Goal: Communication & Community: Answer question/provide support

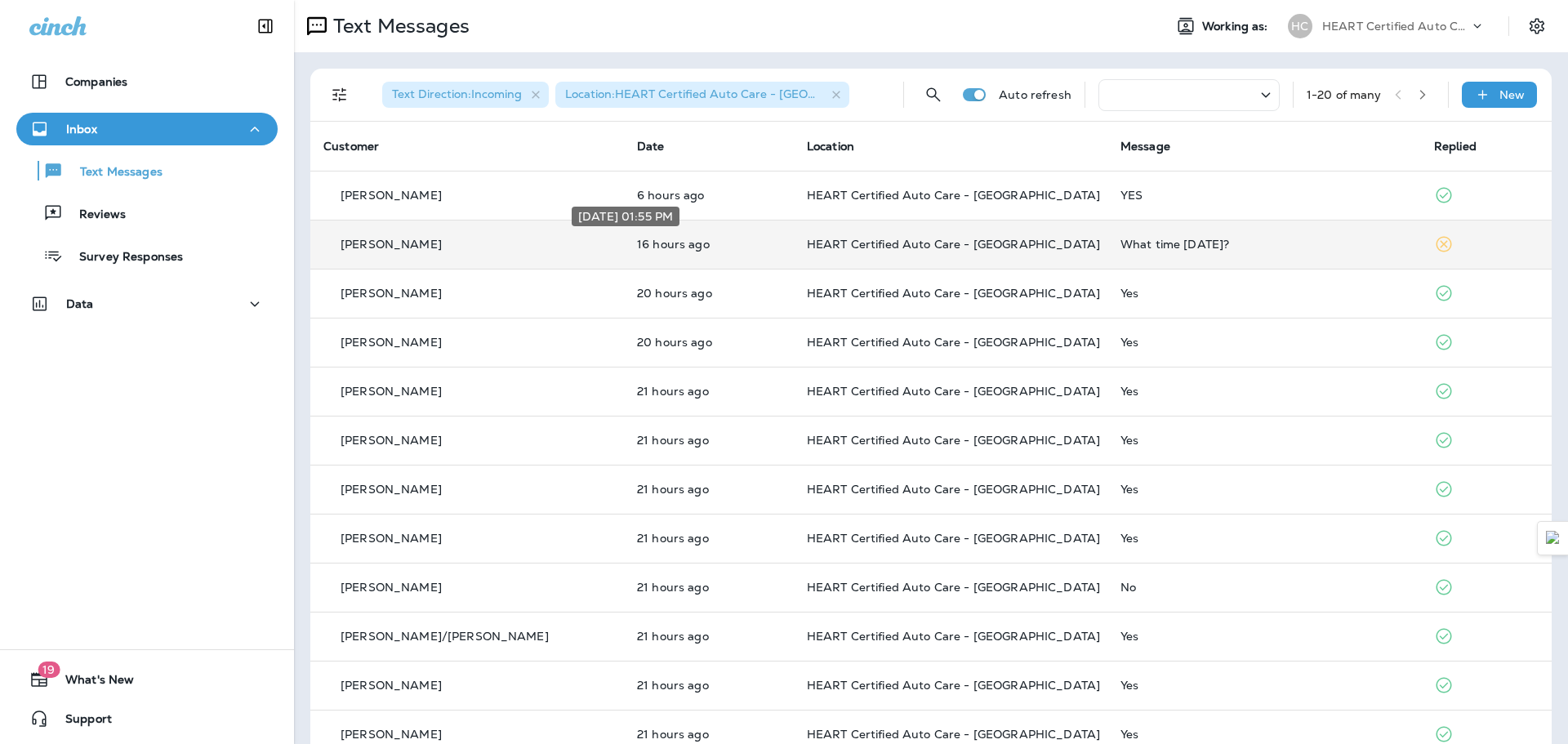
click at [637, 249] on p "16 hours ago" at bounding box center [709, 243] width 143 height 13
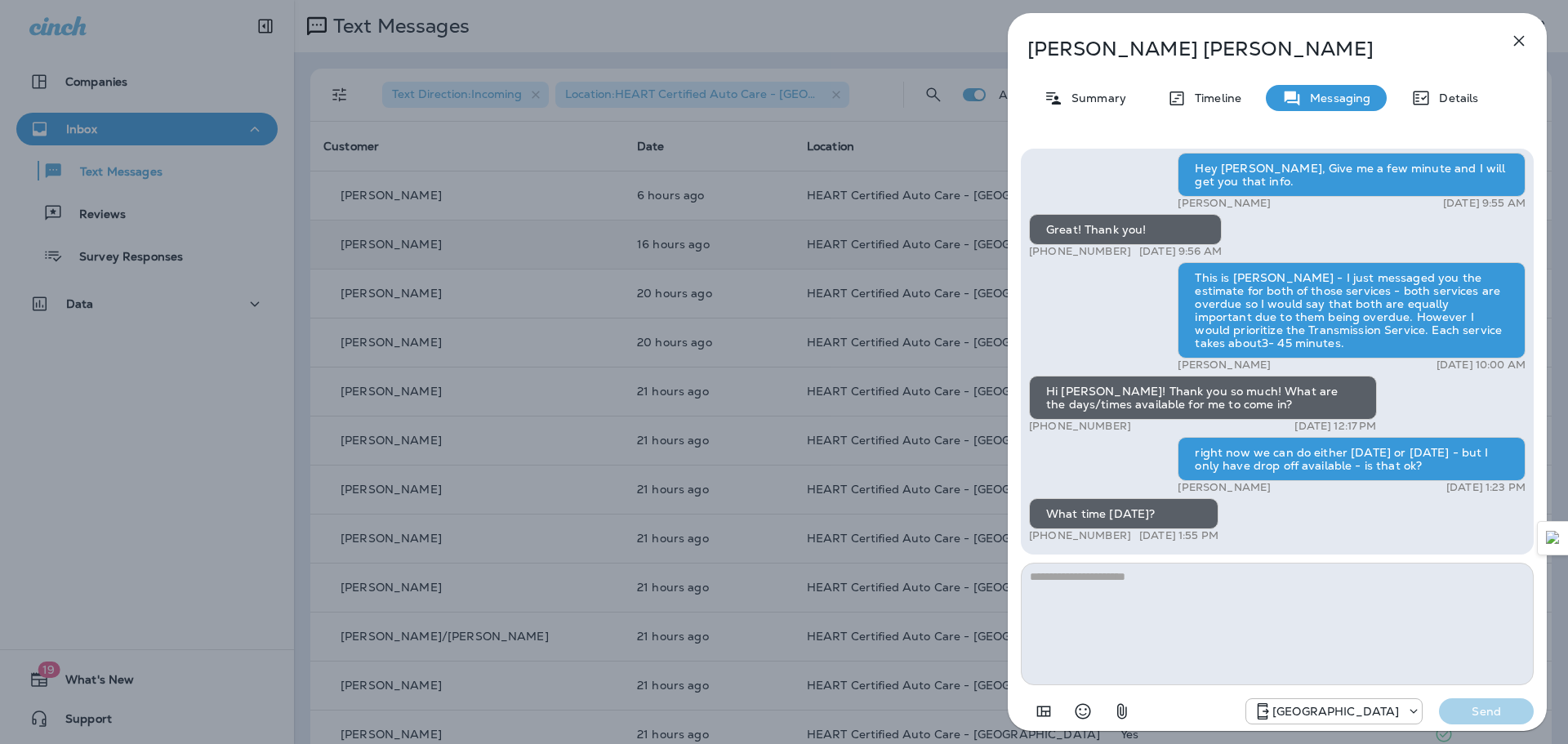
drag, startPoint x: 1312, startPoint y: 453, endPoint x: 1485, endPoint y: 475, distance: 174.4
click at [1485, 475] on div "right now we can do either [DATE] or [DATE] - but I only have drop off availabl…" at bounding box center [1351, 460] width 348 height 44
click at [1470, 467] on div "right now we can do either [DATE] or [DATE] - but I only have drop off availabl…" at bounding box center [1351, 460] width 348 height 44
click at [1091, 586] on textarea at bounding box center [1277, 624] width 513 height 122
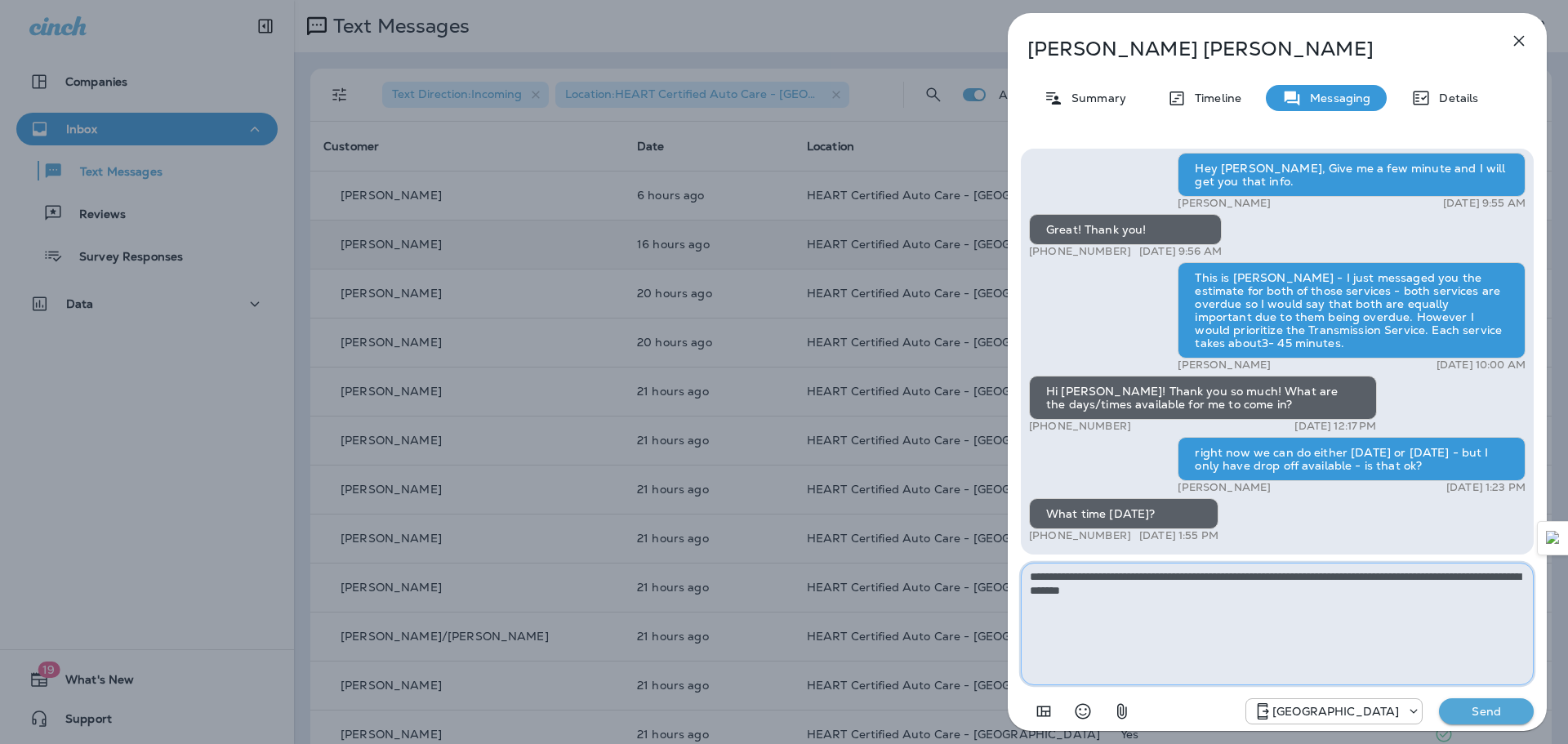
type textarea "**********"
click at [1489, 717] on p "Send" at bounding box center [1486, 711] width 68 height 15
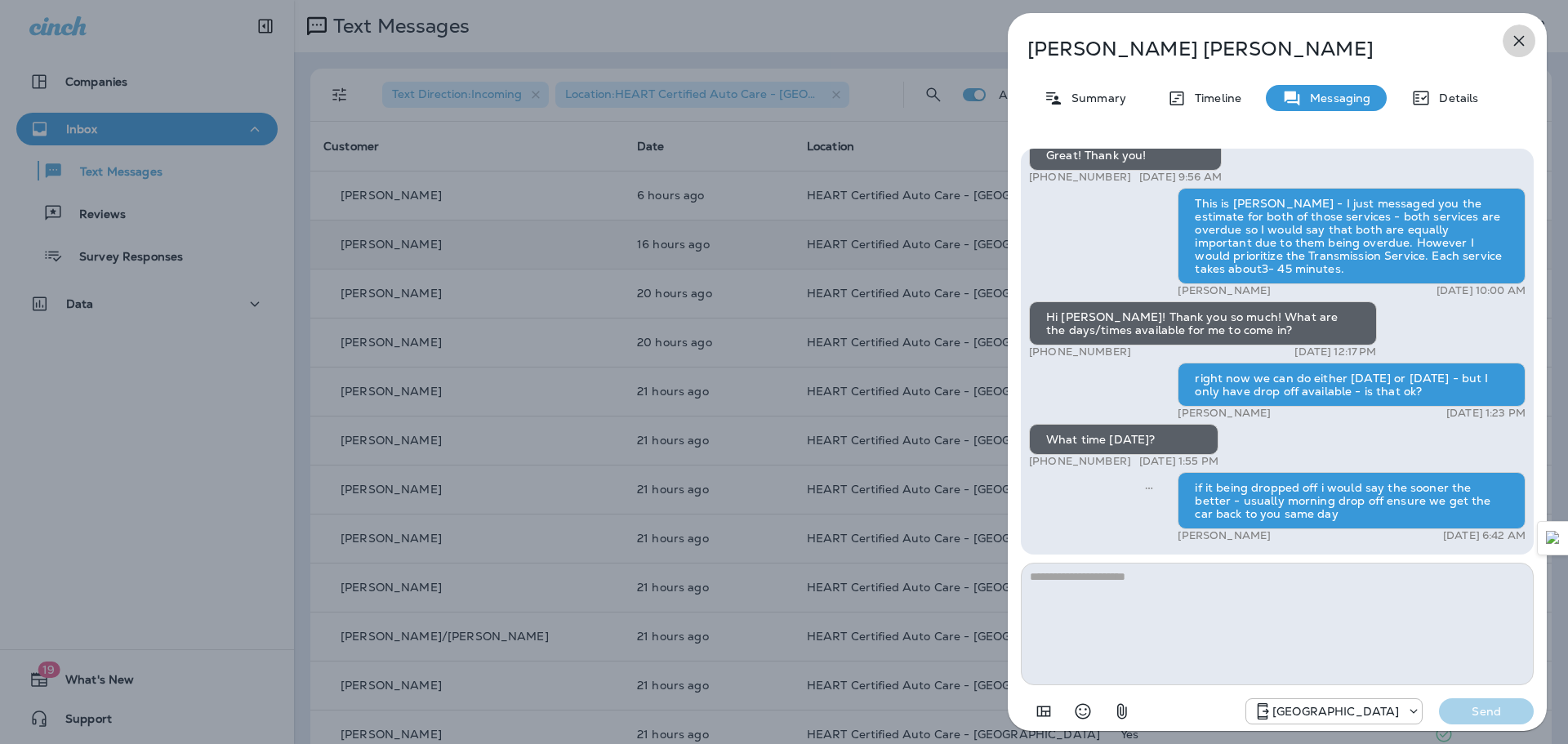
click at [1521, 39] on icon "button" at bounding box center [1519, 41] width 10 height 10
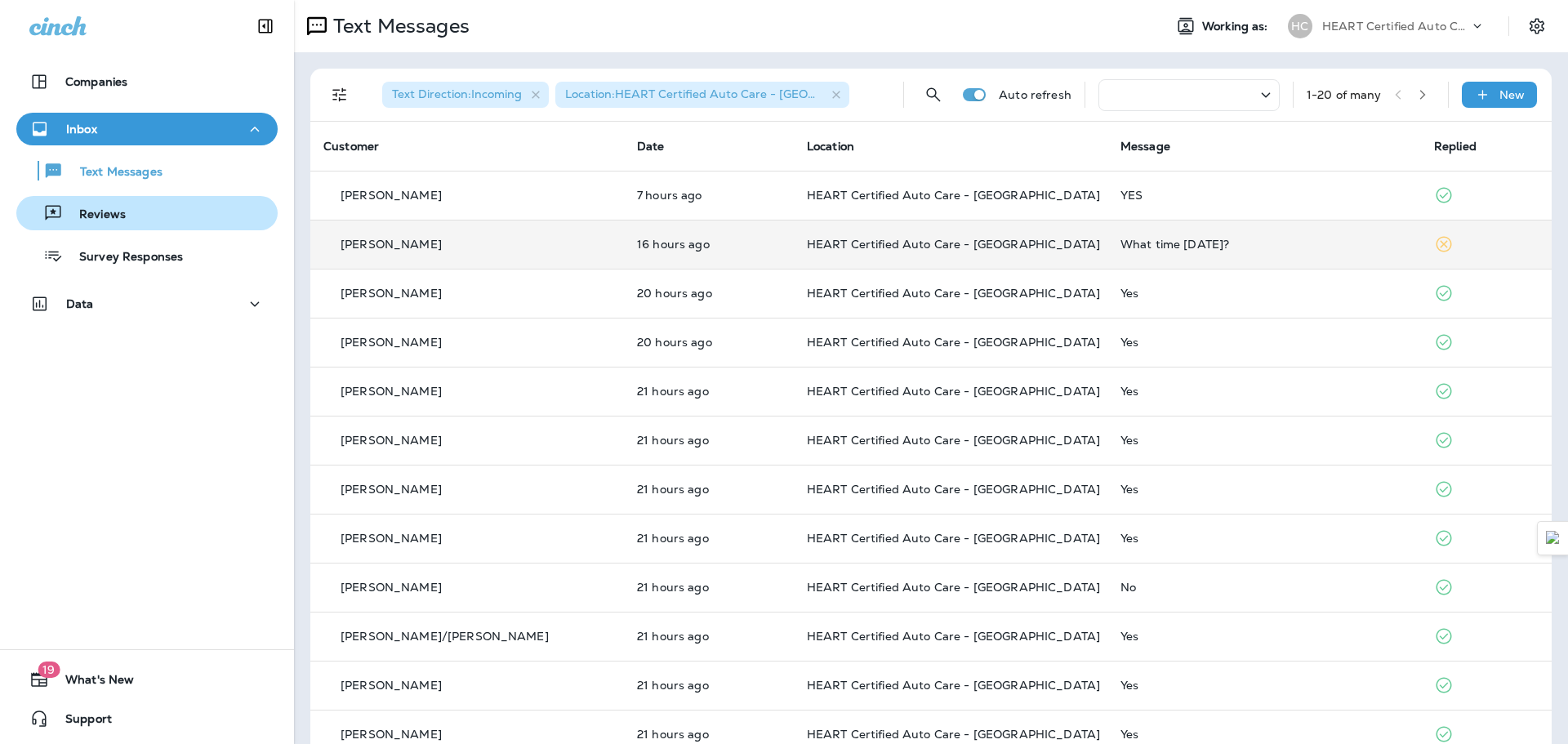
click at [123, 205] on div "Reviews" at bounding box center [74, 213] width 102 height 25
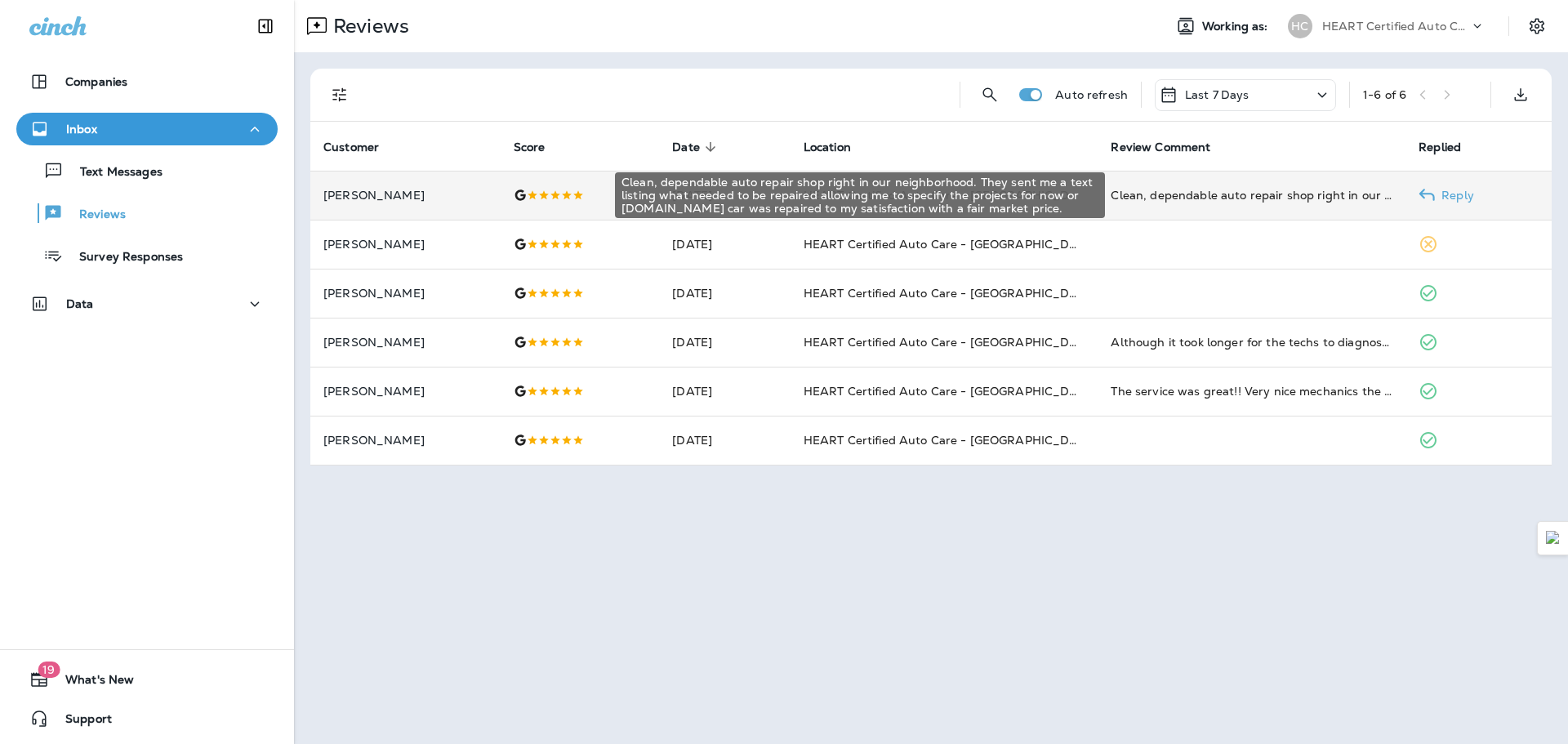
click at [1273, 197] on div "Clean, dependable auto repair shop right in our neighborhood. They sent me a te…" at bounding box center [1251, 195] width 282 height 16
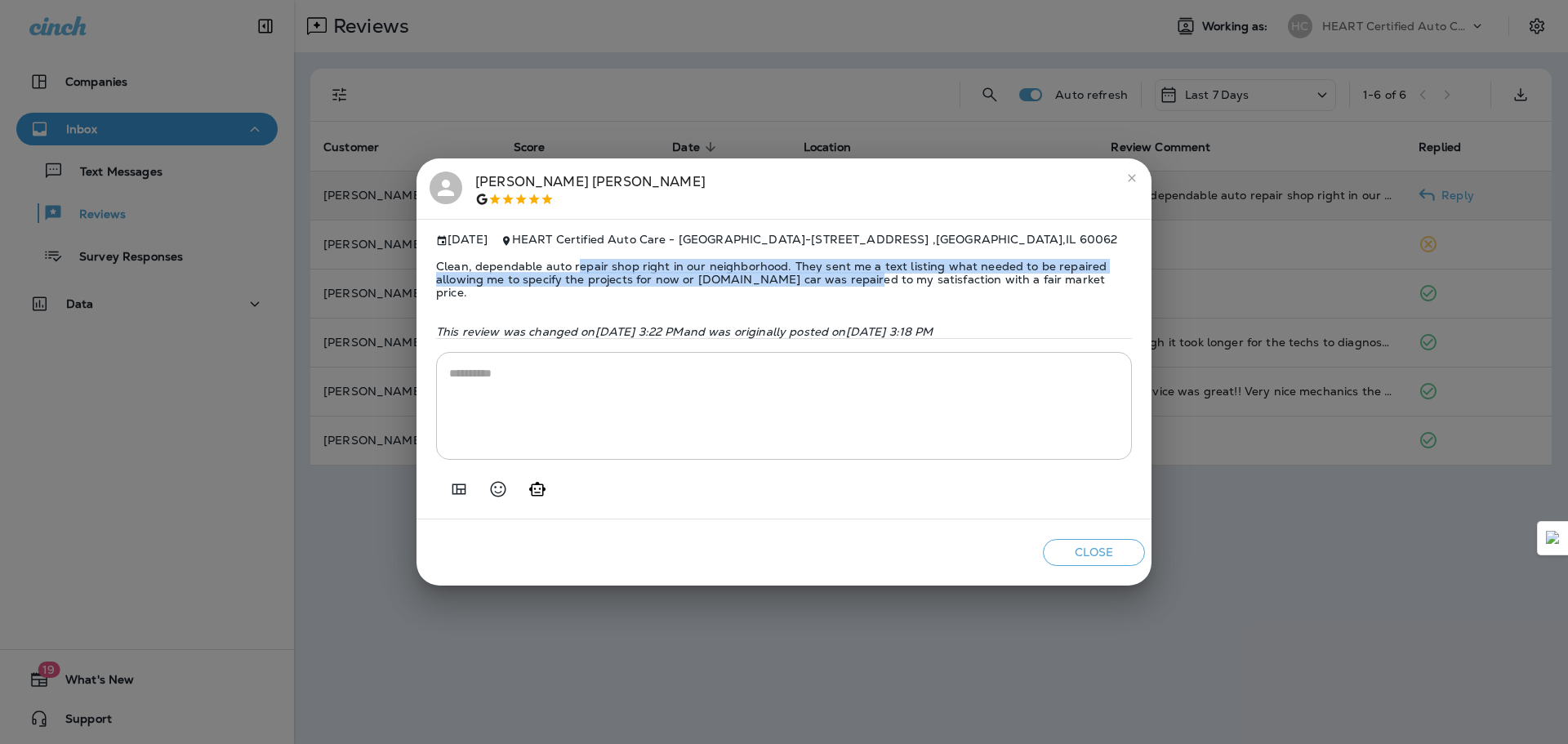
drag, startPoint x: 625, startPoint y: 275, endPoint x: 846, endPoint y: 290, distance: 221.5
click at [846, 290] on span "Clean, dependable auto repair shop right in our neighborhood. They sent me a te…" at bounding box center [784, 279] width 696 height 65
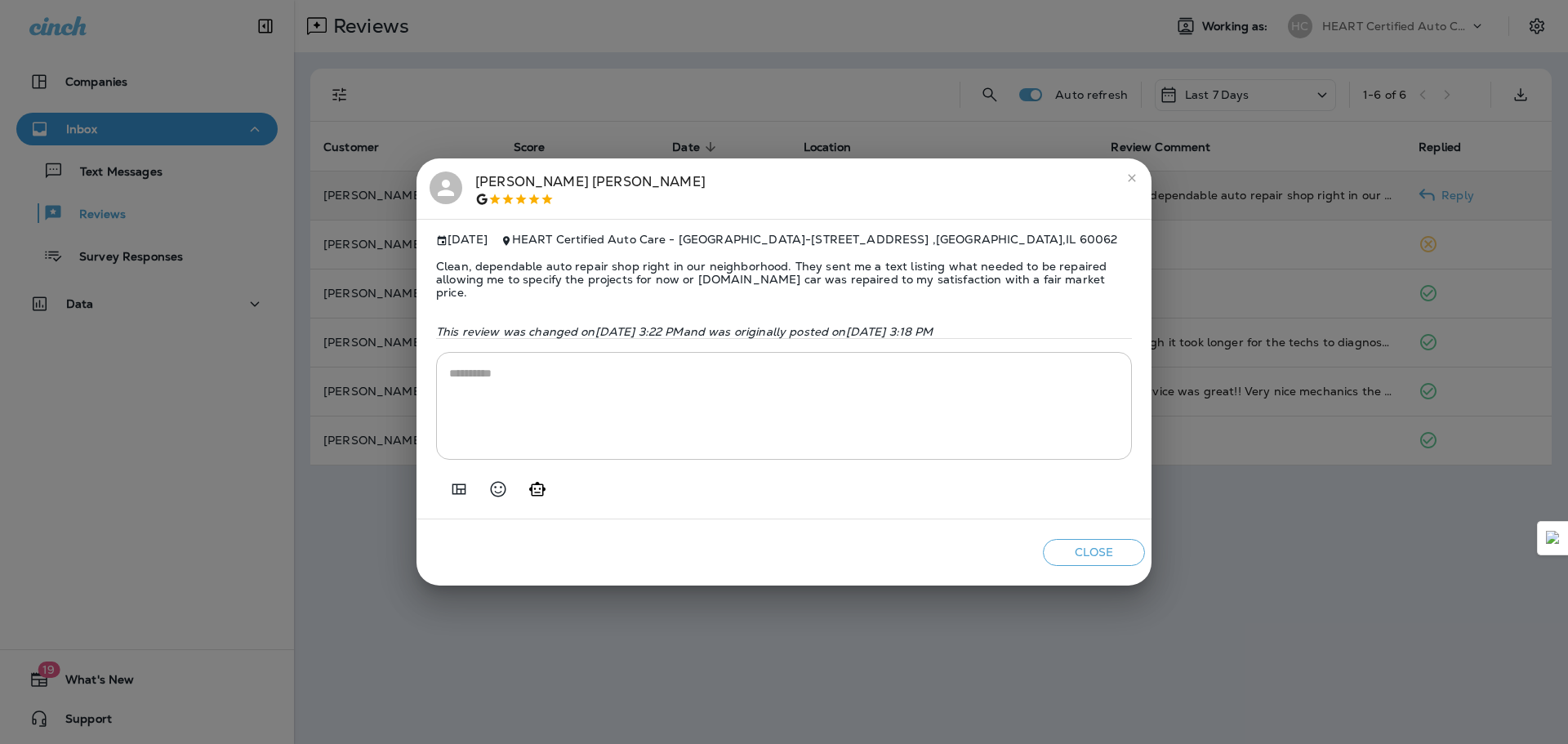
click at [849, 290] on span "Clean, dependable auto repair shop right in our neighborhood. They sent me a te…" at bounding box center [784, 279] width 696 height 65
click at [1132, 180] on icon "close" at bounding box center [1132, 178] width 13 height 13
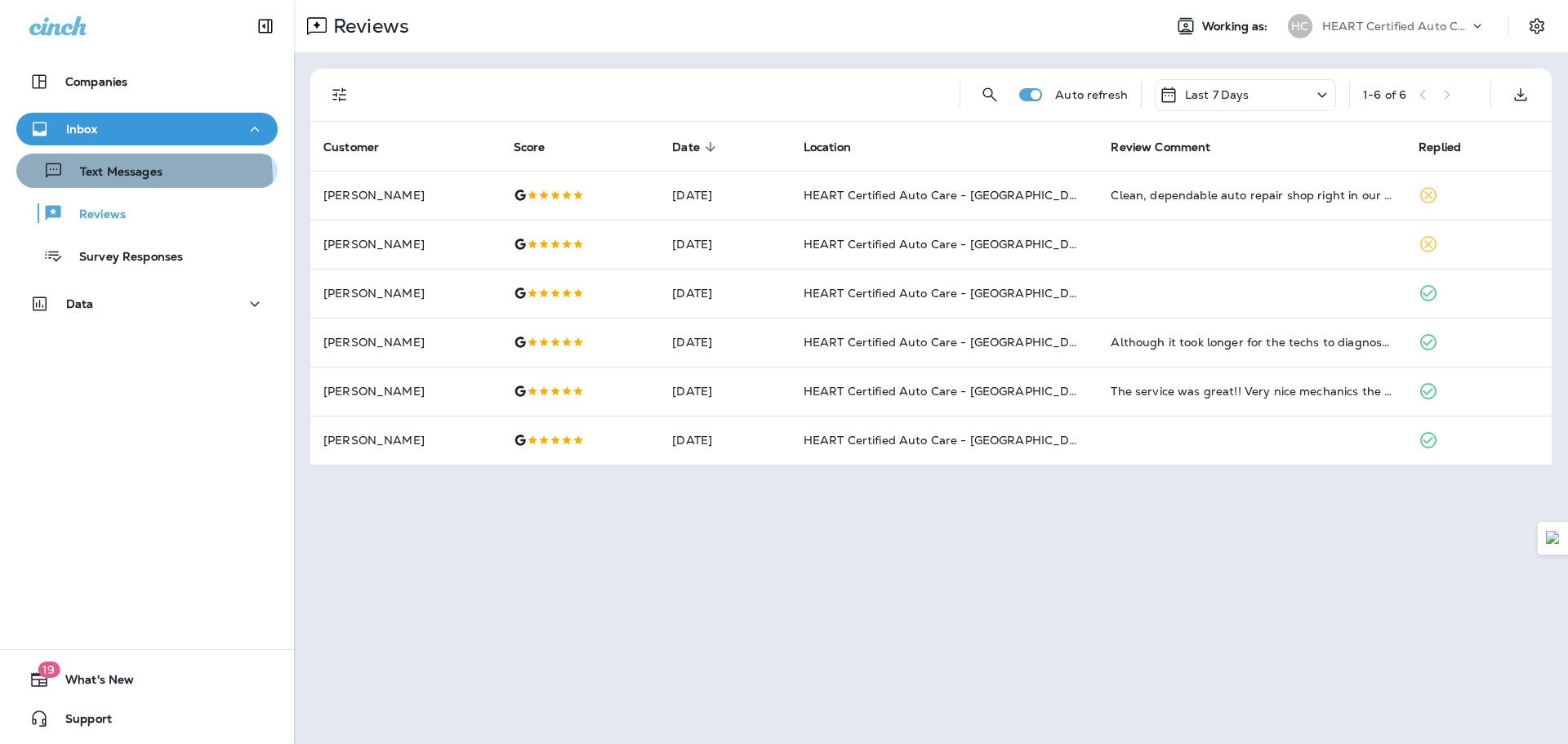
click at [114, 179] on p "Text Messages" at bounding box center [114, 173] width 99 height 15
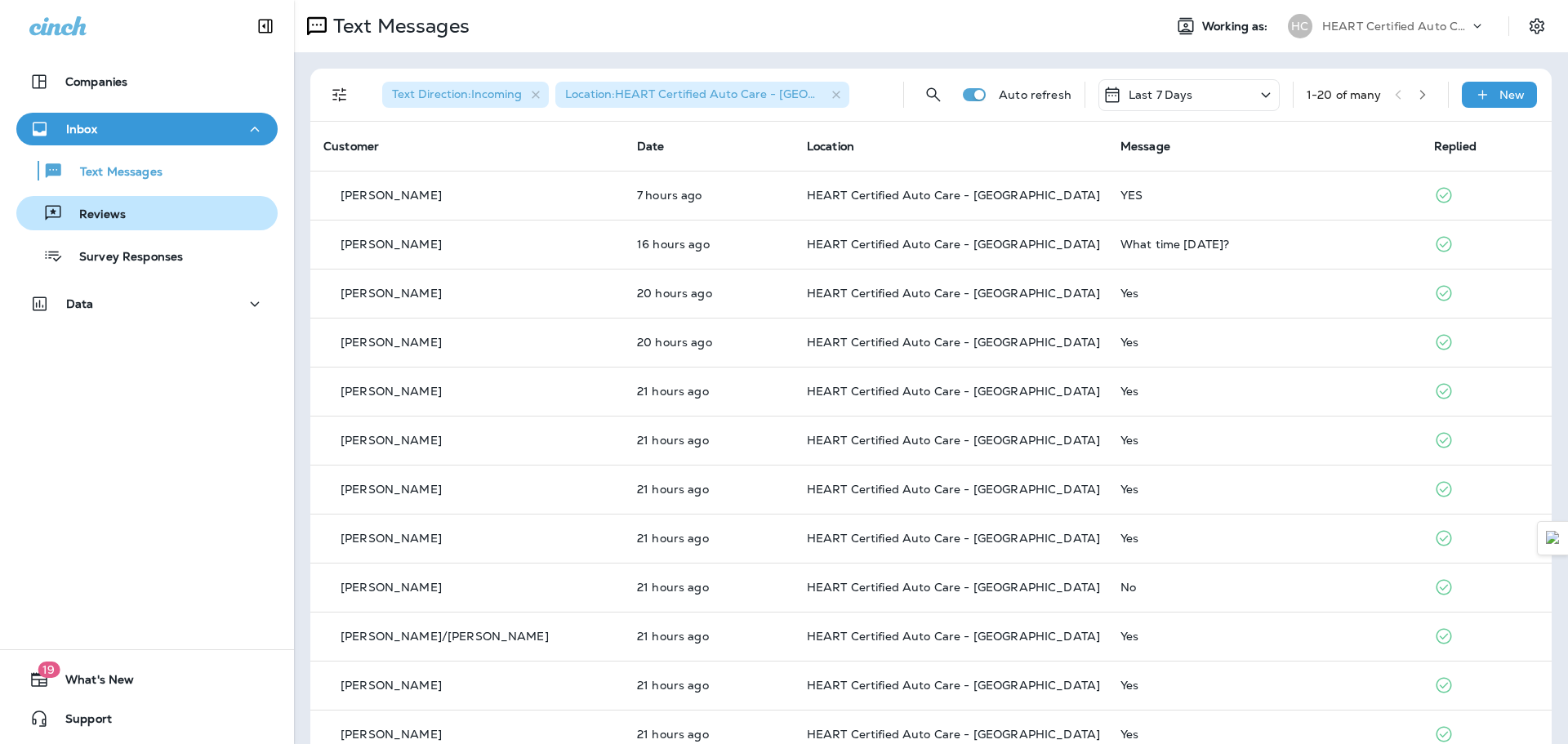
click at [126, 221] on div "Reviews" at bounding box center [147, 213] width 249 height 25
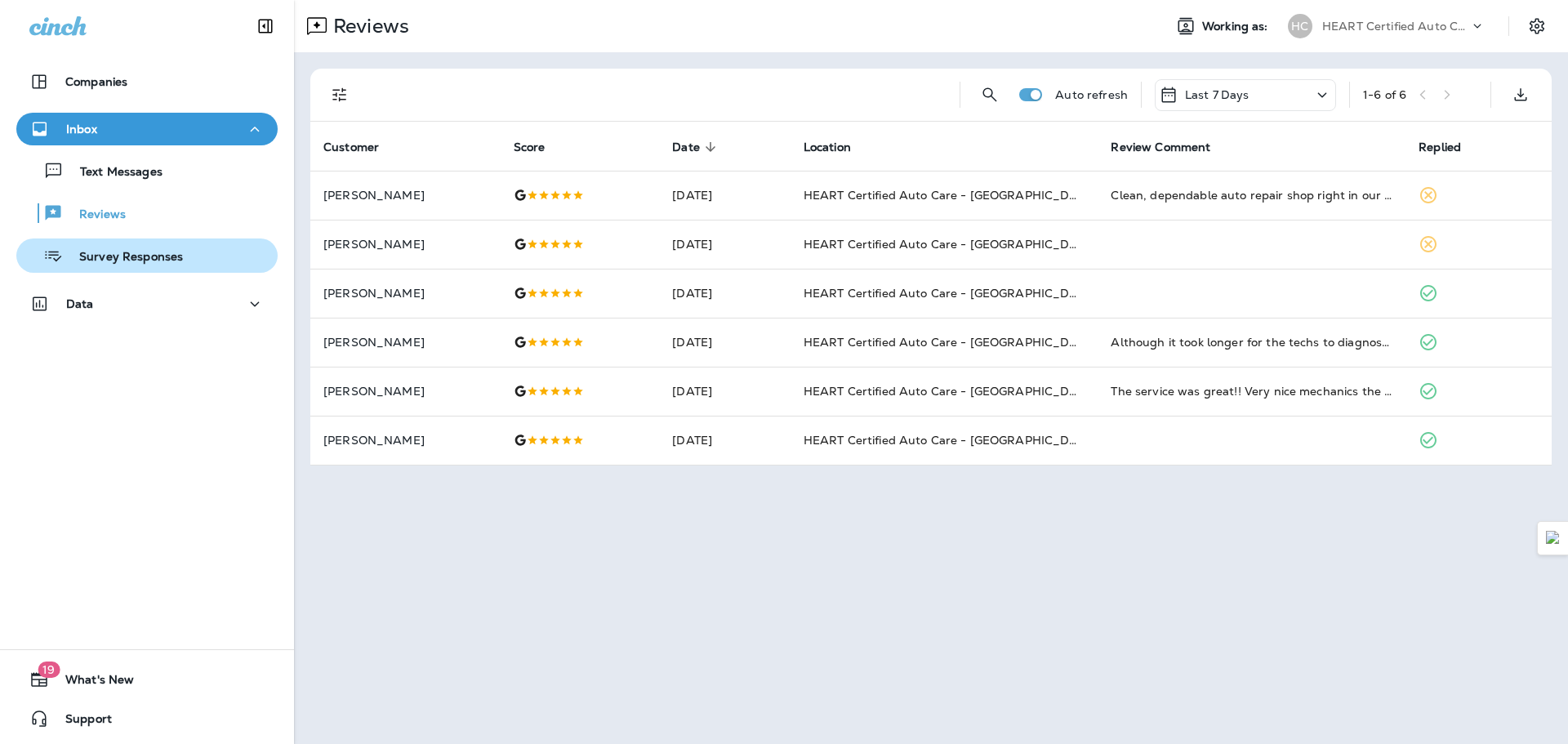
click at [133, 261] on p "Survey Responses" at bounding box center [123, 258] width 120 height 15
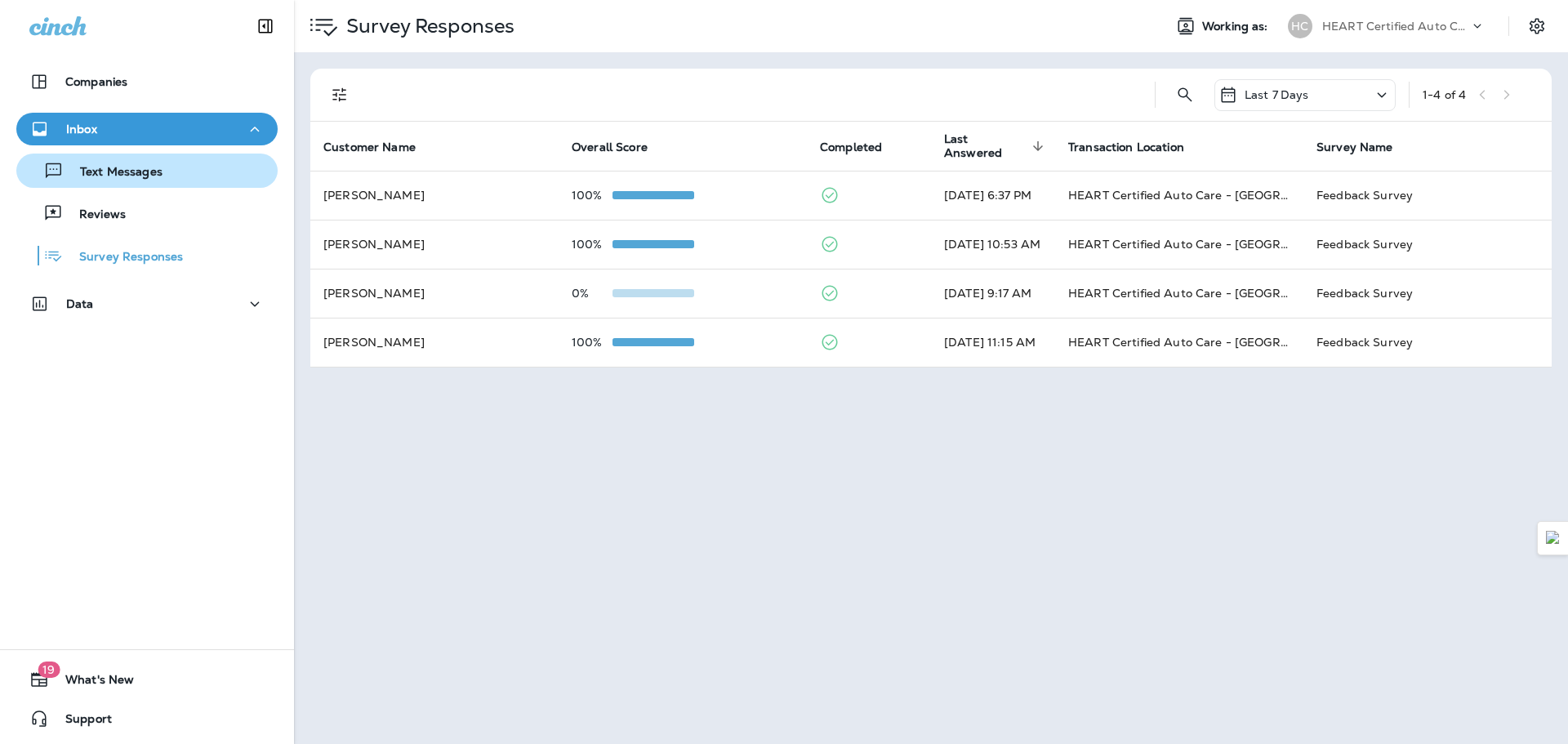
click at [127, 165] on p "Text Messages" at bounding box center [114, 173] width 99 height 15
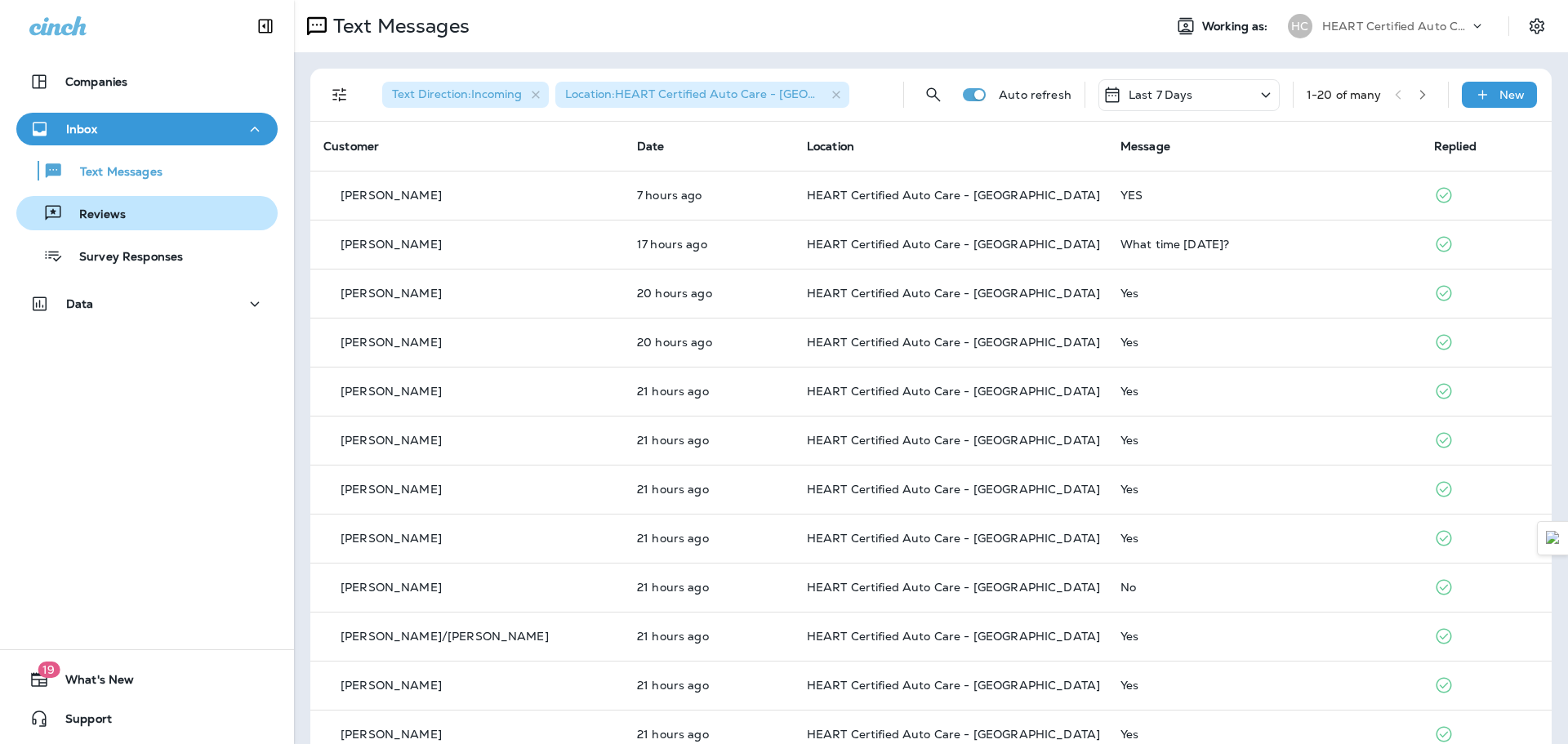
click at [163, 211] on div "Reviews" at bounding box center [147, 213] width 249 height 25
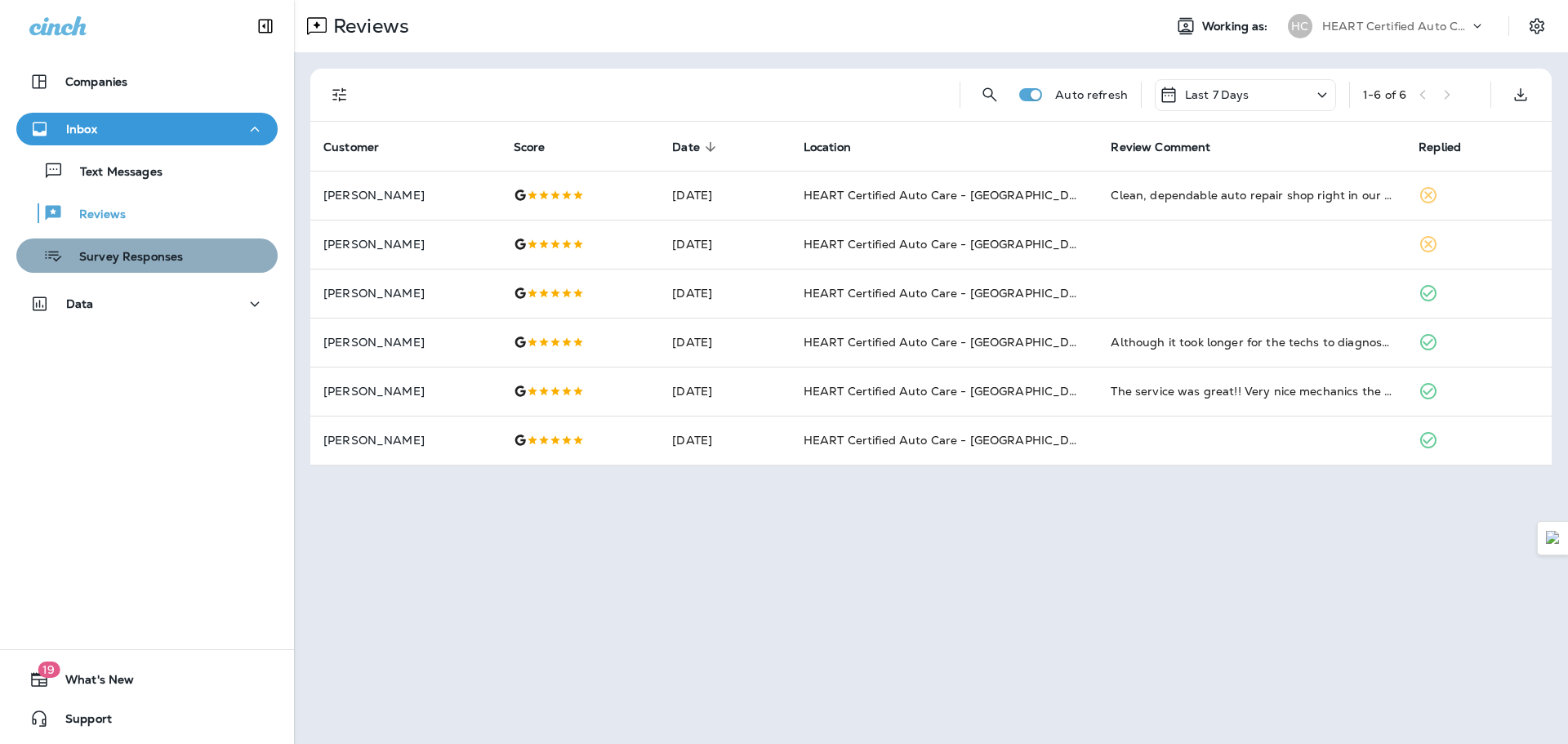
click at [196, 260] on div "Survey Responses" at bounding box center [147, 255] width 249 height 25
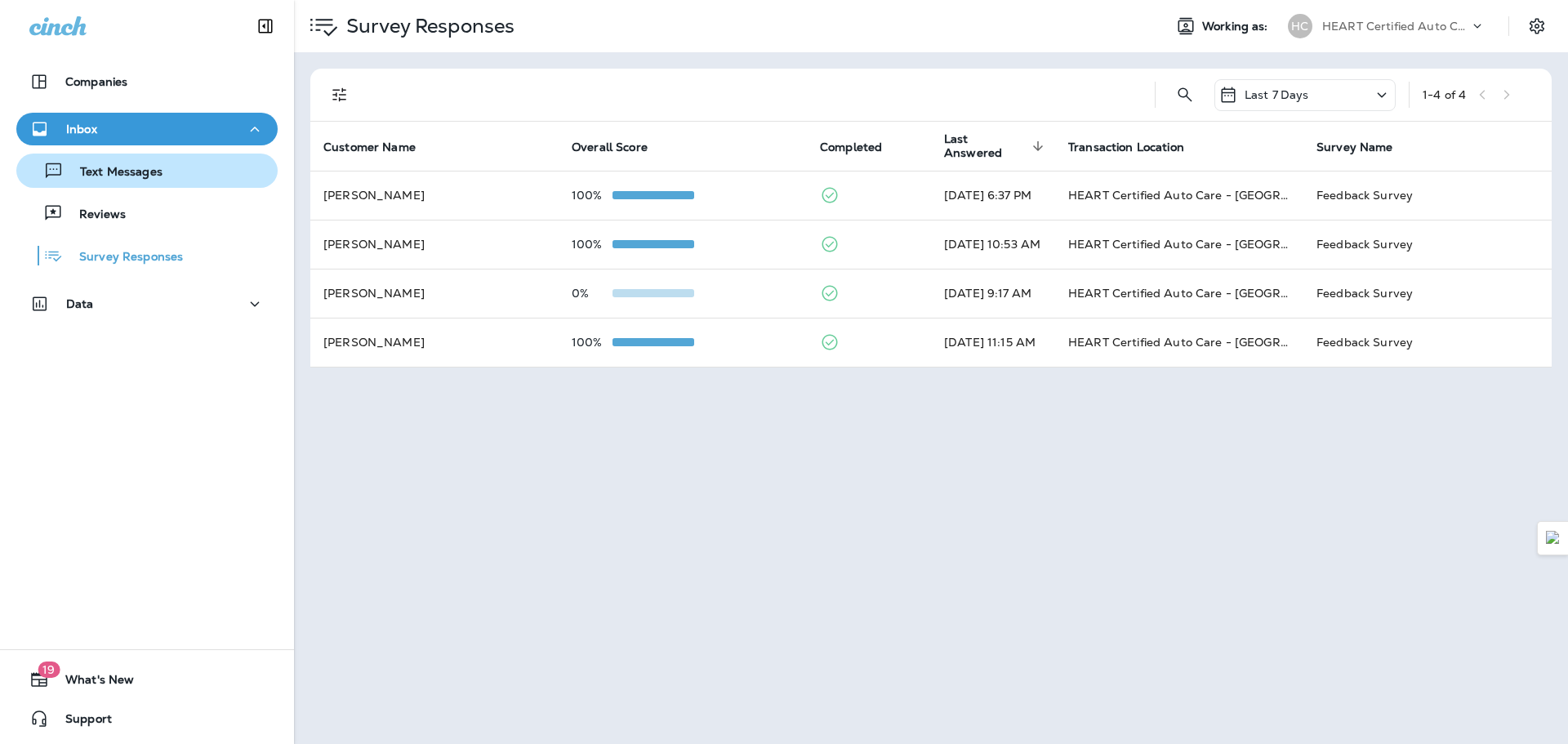
click at [132, 179] on p "Text Messages" at bounding box center [114, 173] width 99 height 15
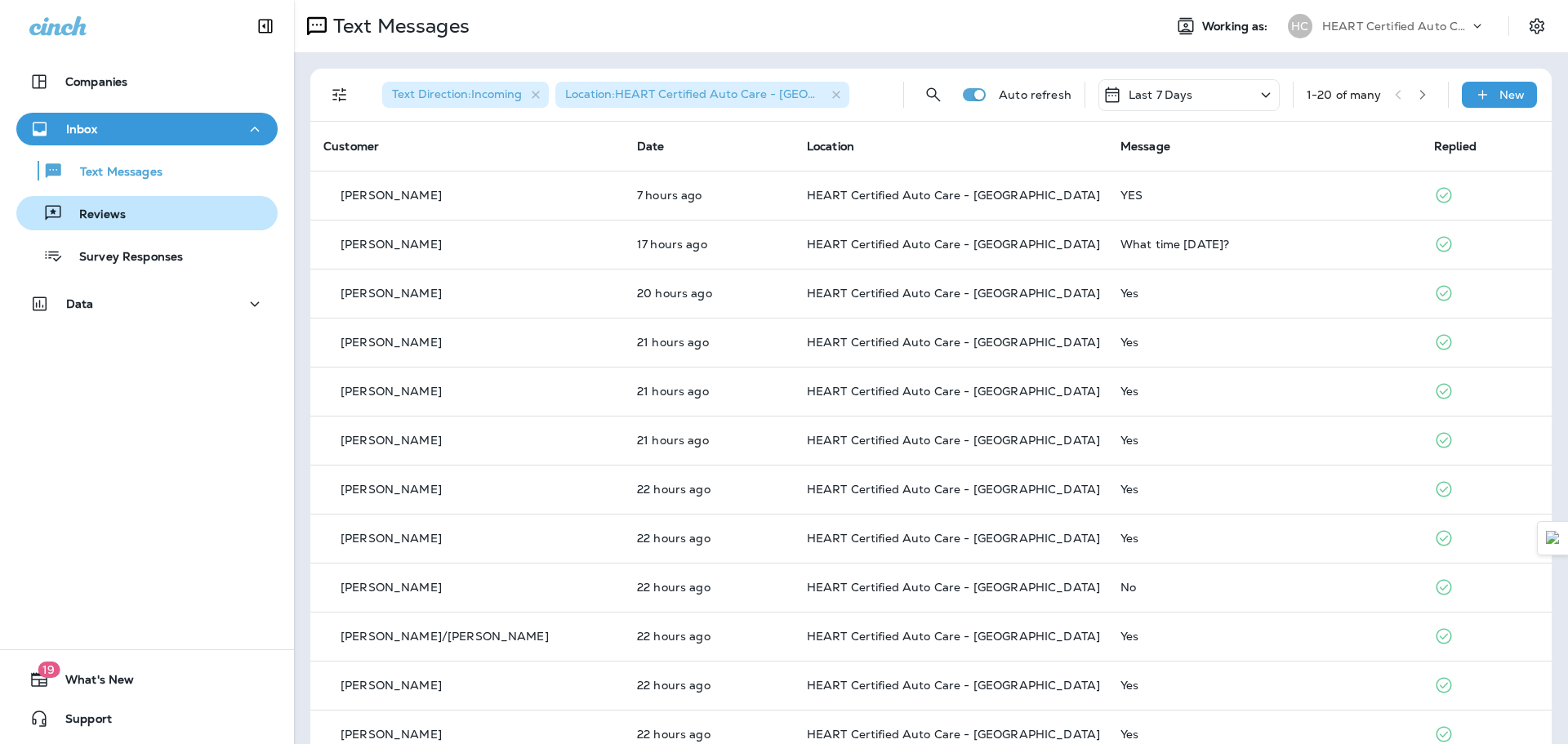
click at [116, 204] on div "Reviews" at bounding box center [74, 213] width 102 height 25
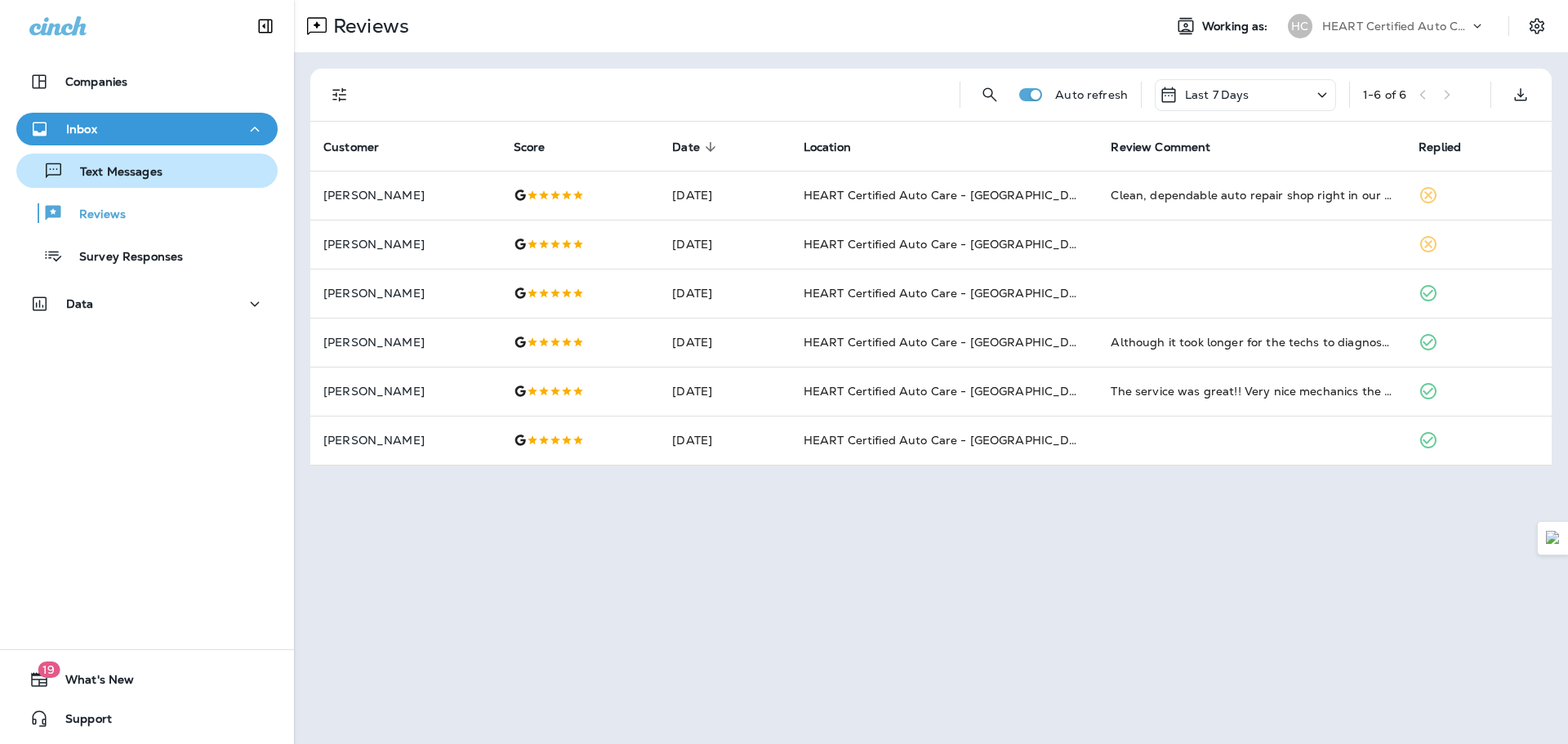
click at [141, 179] on p "Text Messages" at bounding box center [114, 173] width 99 height 15
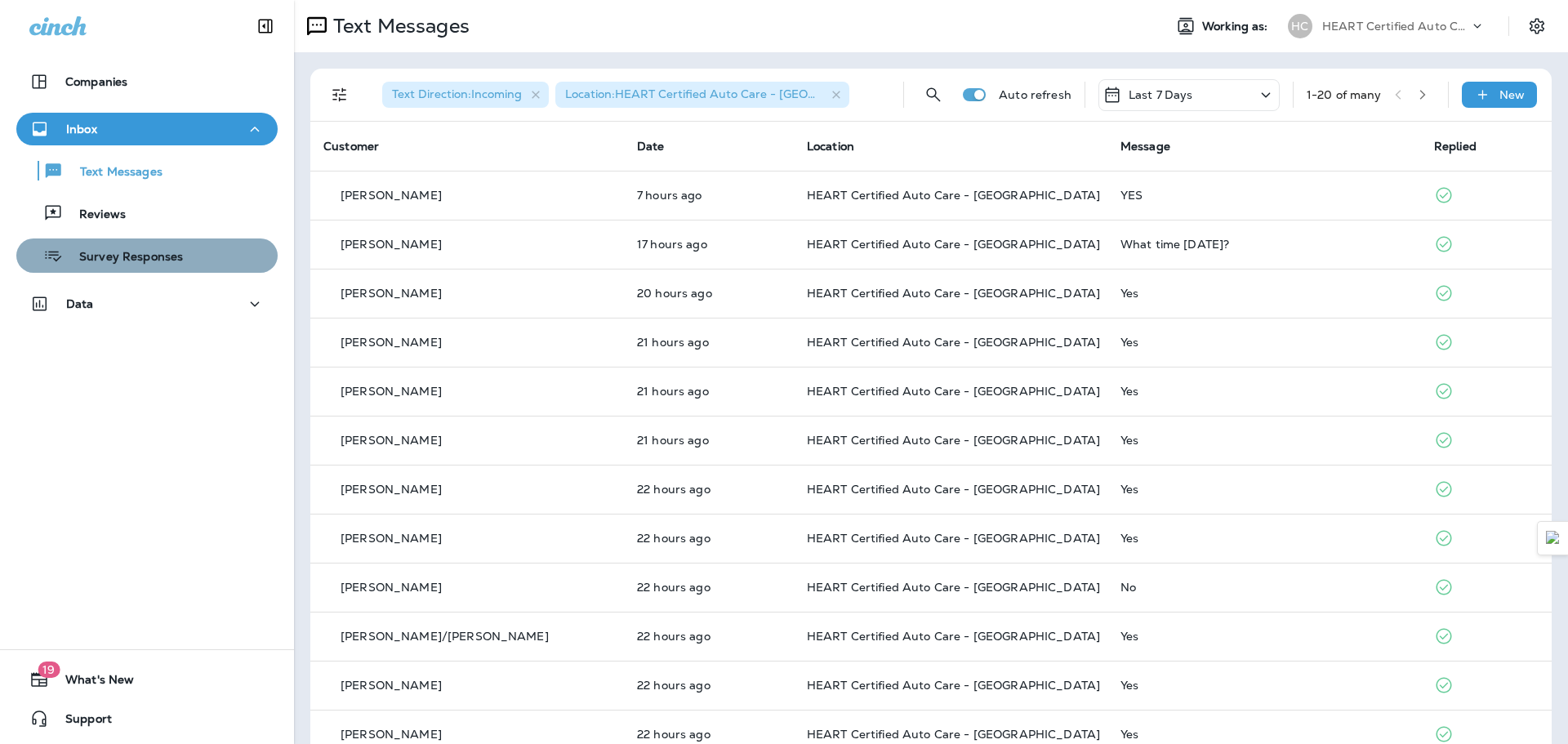
click at [184, 261] on div "Survey Responses" at bounding box center [147, 255] width 249 height 25
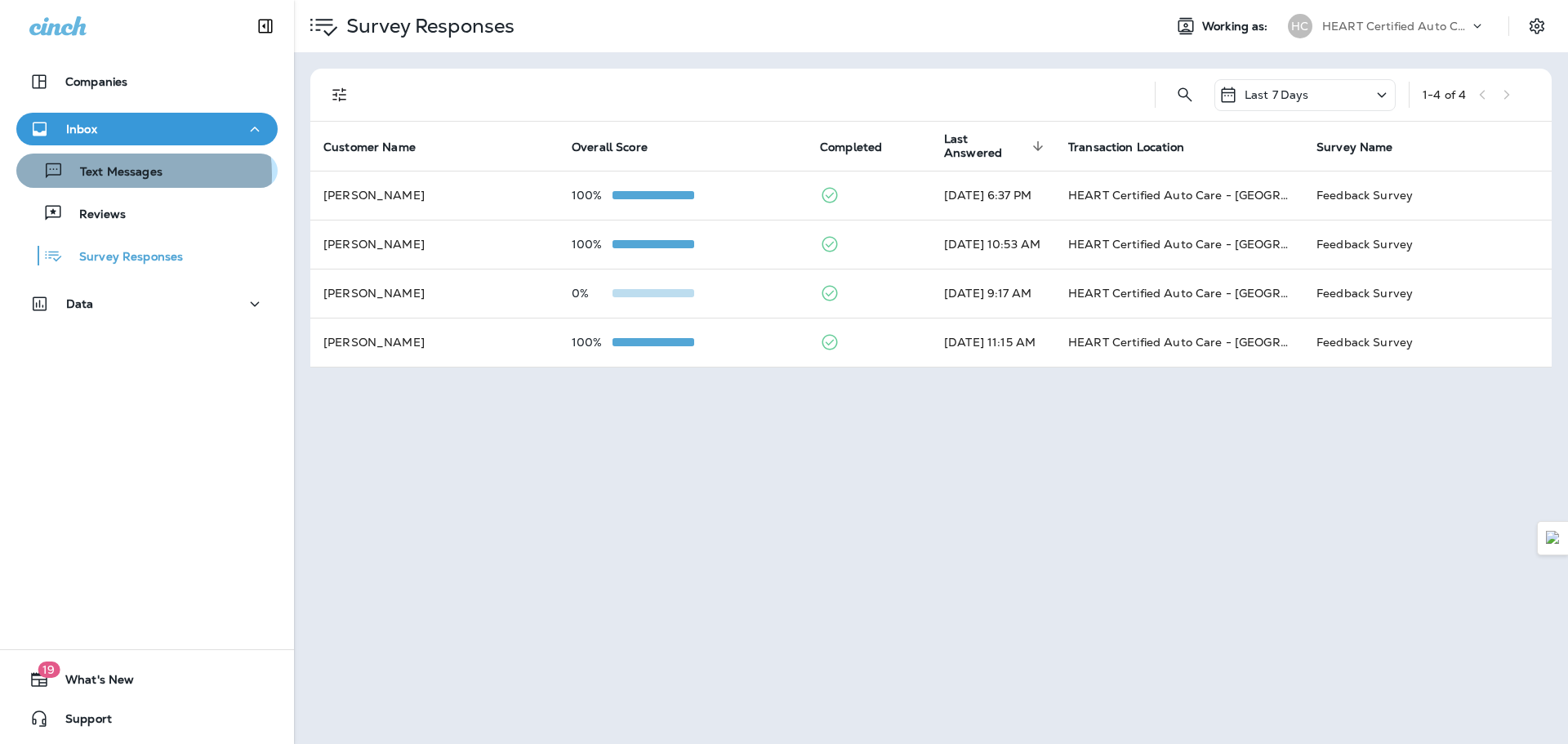
click at [112, 175] on p "Text Messages" at bounding box center [114, 173] width 99 height 15
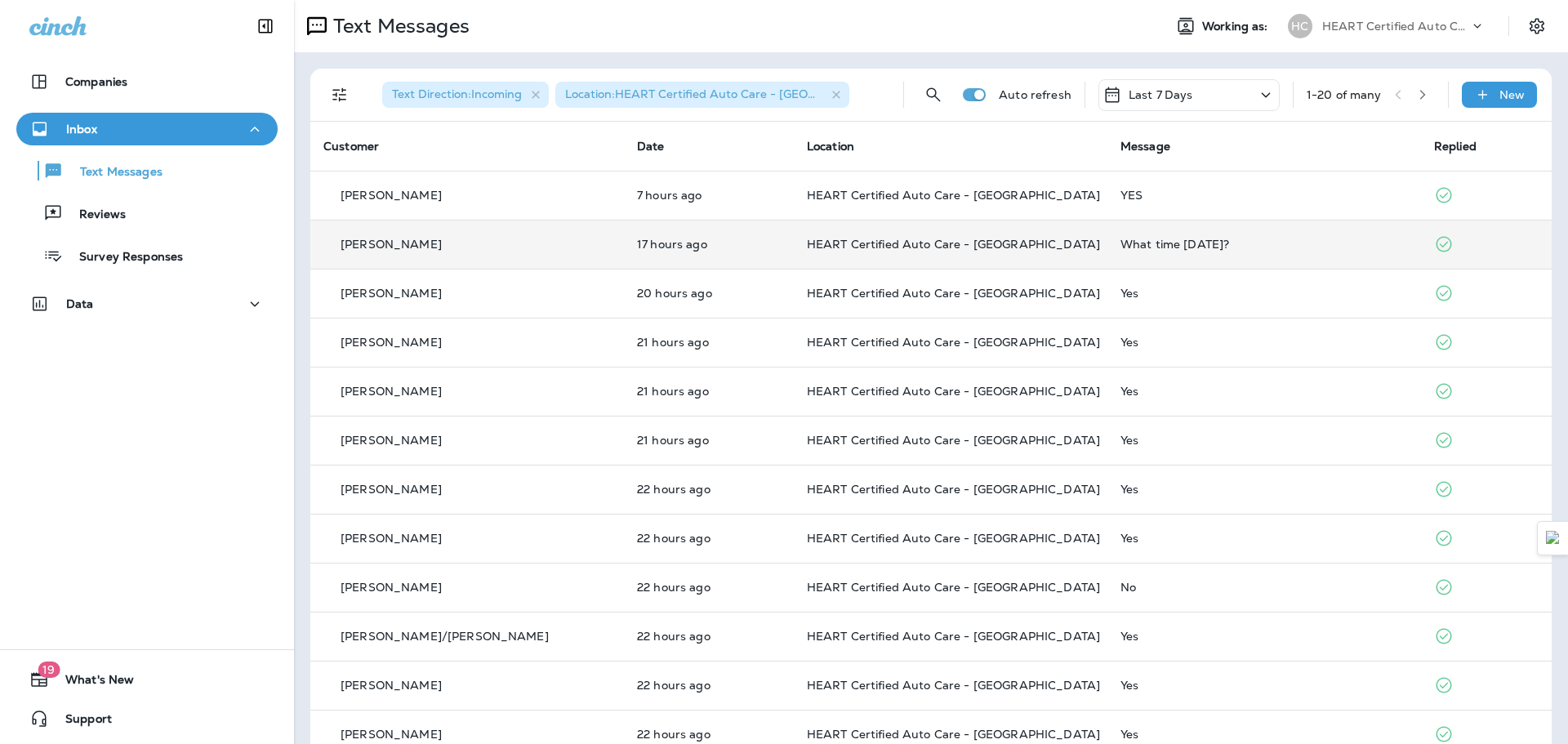
click at [1006, 249] on p "HEART Certified Auto Care - [GEOGRAPHIC_DATA]" at bounding box center [951, 243] width 288 height 13
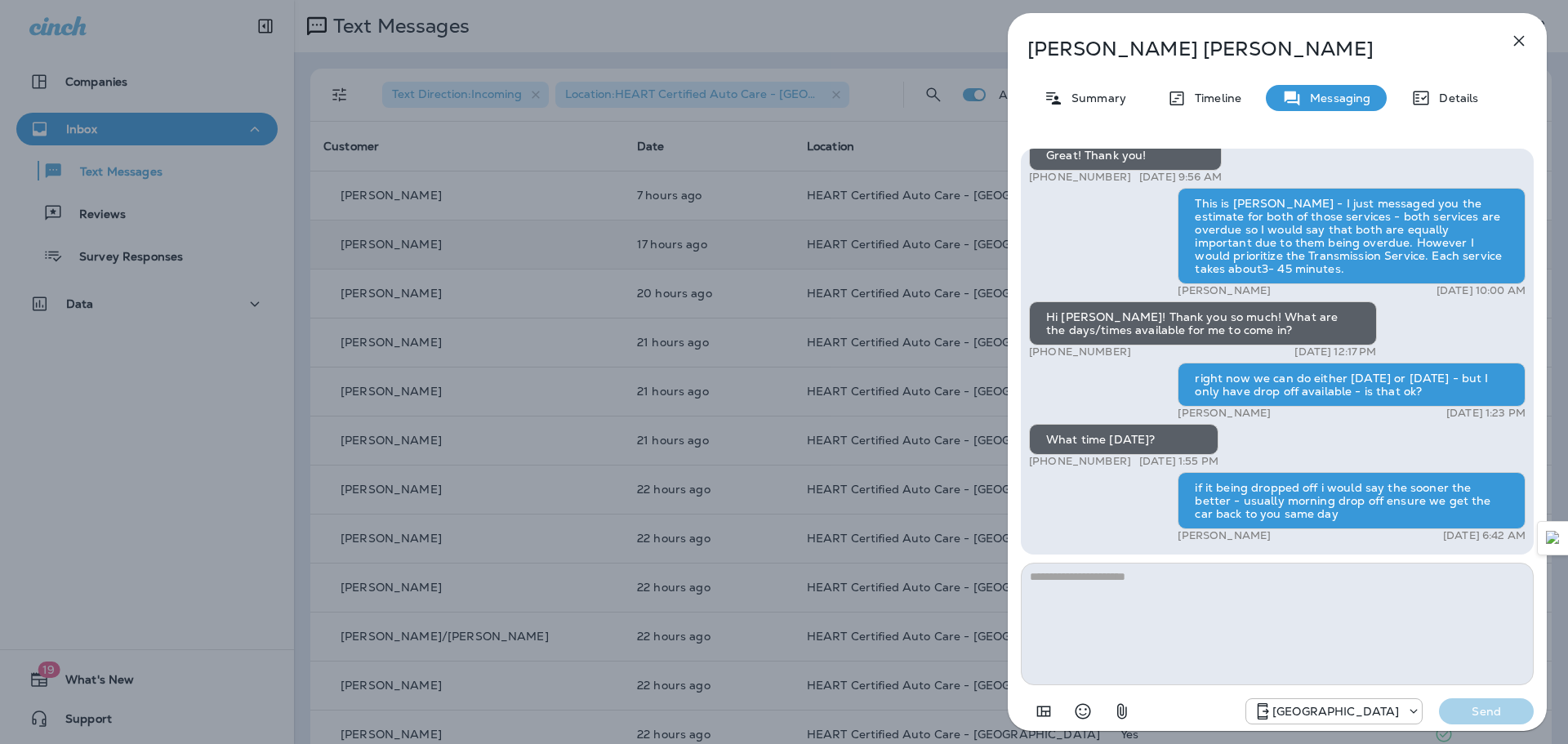
click at [1517, 33] on icon "button" at bounding box center [1518, 40] width 20 height 20
